Goal: Task Accomplishment & Management: Complete application form

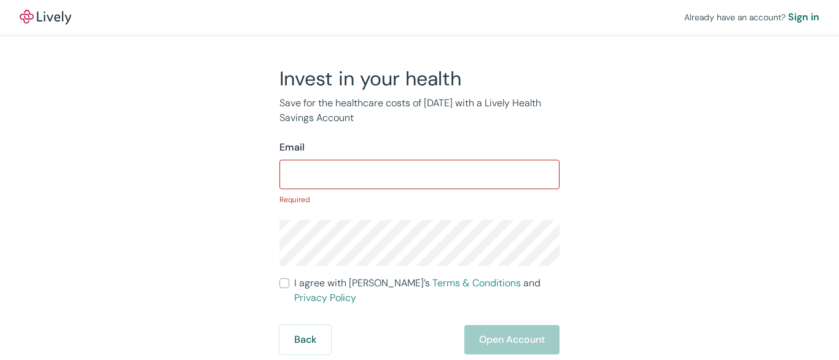
click at [419, 180] on input "Email" at bounding box center [419, 174] width 280 height 25
click at [419, 172] on input "Email" at bounding box center [419, 174] width 280 height 25
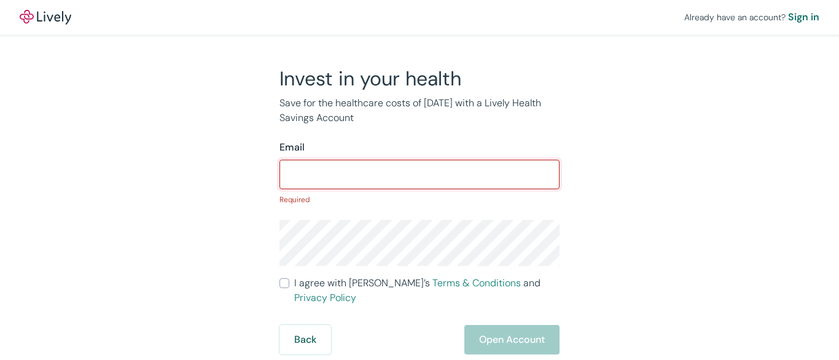
click at [419, 172] on input "Email" at bounding box center [419, 174] width 280 height 25
click at [419, 18] on div "Already have an account? Sign in" at bounding box center [419, 17] width 839 height 34
click at [419, 17] on div "Already have an account? Sign in" at bounding box center [419, 17] width 839 height 34
click at [45, 17] on img at bounding box center [46, 17] width 52 height 15
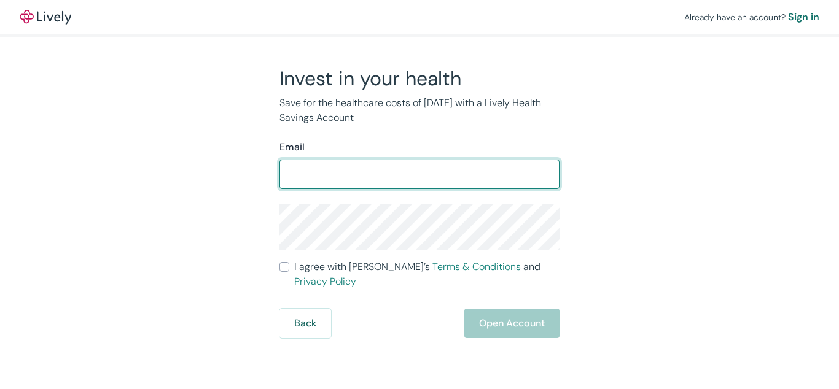
click at [419, 195] on form "Email ​ I agree with Lively’s Terms & Conditions and Privacy Policy Back Open A…" at bounding box center [419, 239] width 280 height 198
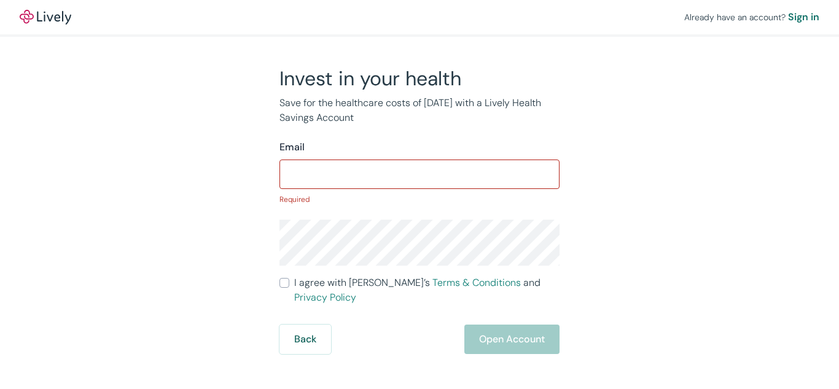
click at [419, 195] on p "Required" at bounding box center [419, 199] width 280 height 11
click at [419, 172] on input "Email" at bounding box center [419, 174] width 280 height 25
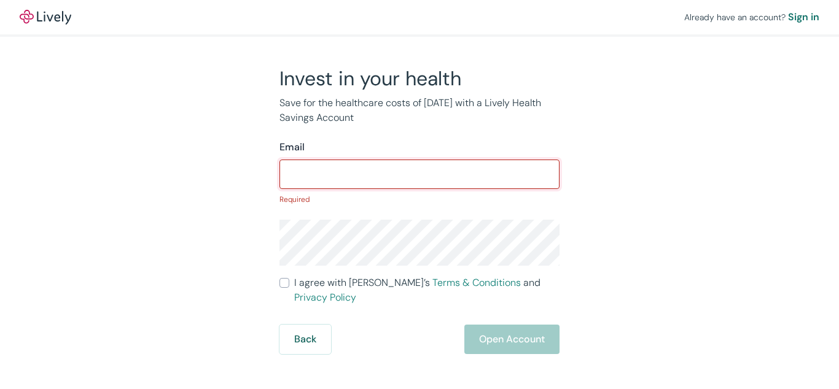
click at [419, 172] on input "Email" at bounding box center [419, 174] width 280 height 25
click at [419, 18] on div "Already have an account? Sign in" at bounding box center [419, 17] width 839 height 34
click at [419, 17] on div "Already have an account? Sign in" at bounding box center [419, 17] width 839 height 34
click at [45, 17] on img at bounding box center [46, 17] width 52 height 15
click at [419, 195] on p "Required" at bounding box center [419, 199] width 280 height 11
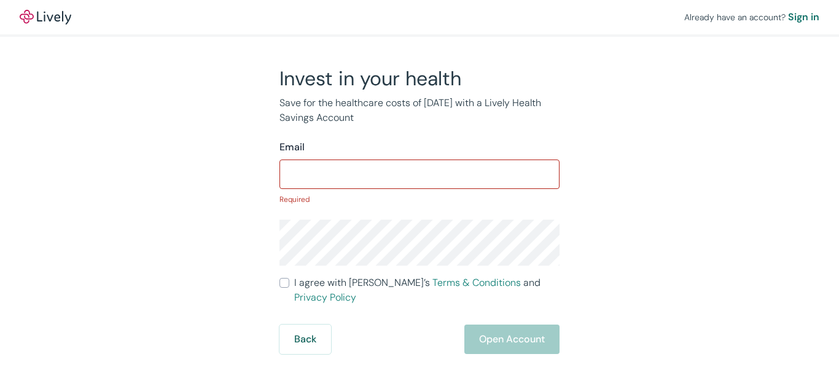
click at [419, 195] on p "Required" at bounding box center [419, 199] width 280 height 11
click at [419, 172] on input "Email" at bounding box center [419, 174] width 280 height 25
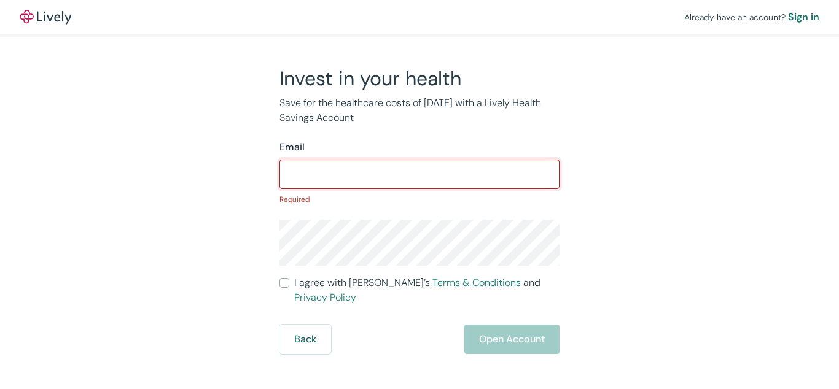
click at [419, 18] on div "Already have an account? Sign in" at bounding box center [419, 17] width 839 height 34
click at [419, 17] on div "Already have an account? Sign in" at bounding box center [419, 17] width 839 height 34
click at [45, 17] on img at bounding box center [46, 17] width 52 height 15
